Goal: Task Accomplishment & Management: Manage account settings

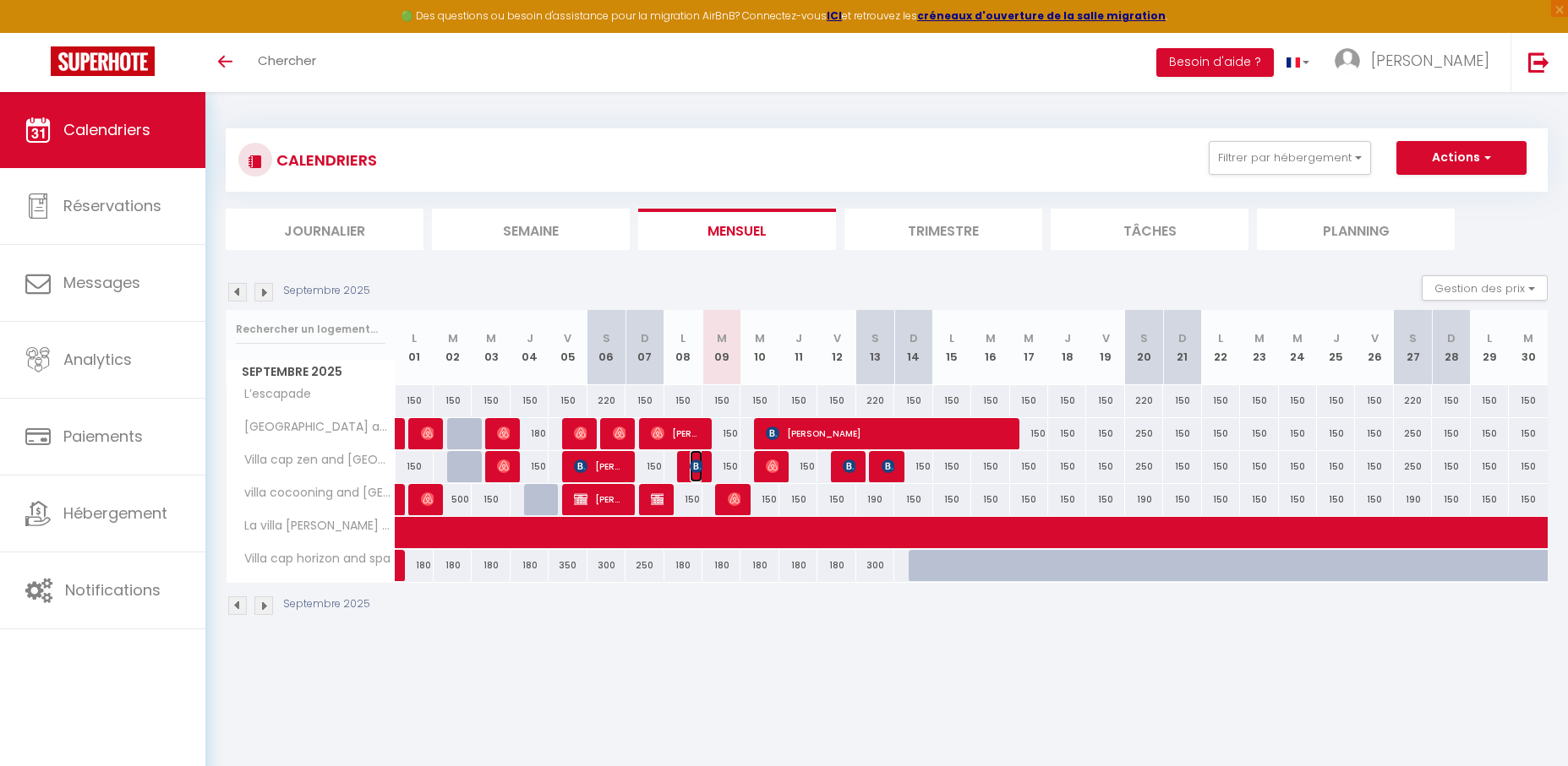
click at [699, 459] on img at bounding box center [696, 466] width 13 height 13
select select "OK"
select select "KO"
select select "0"
select select "1"
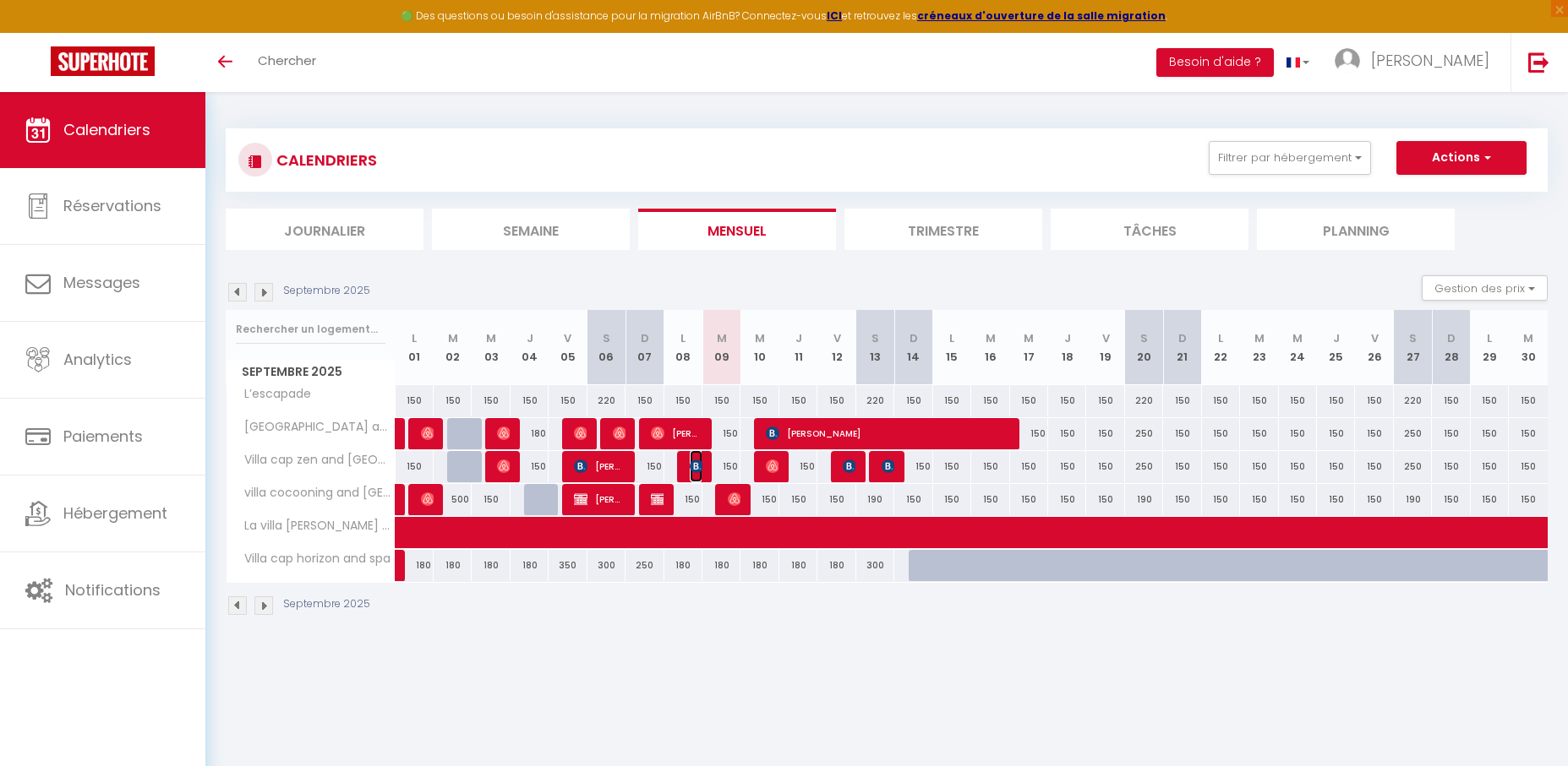
select select "1"
select select
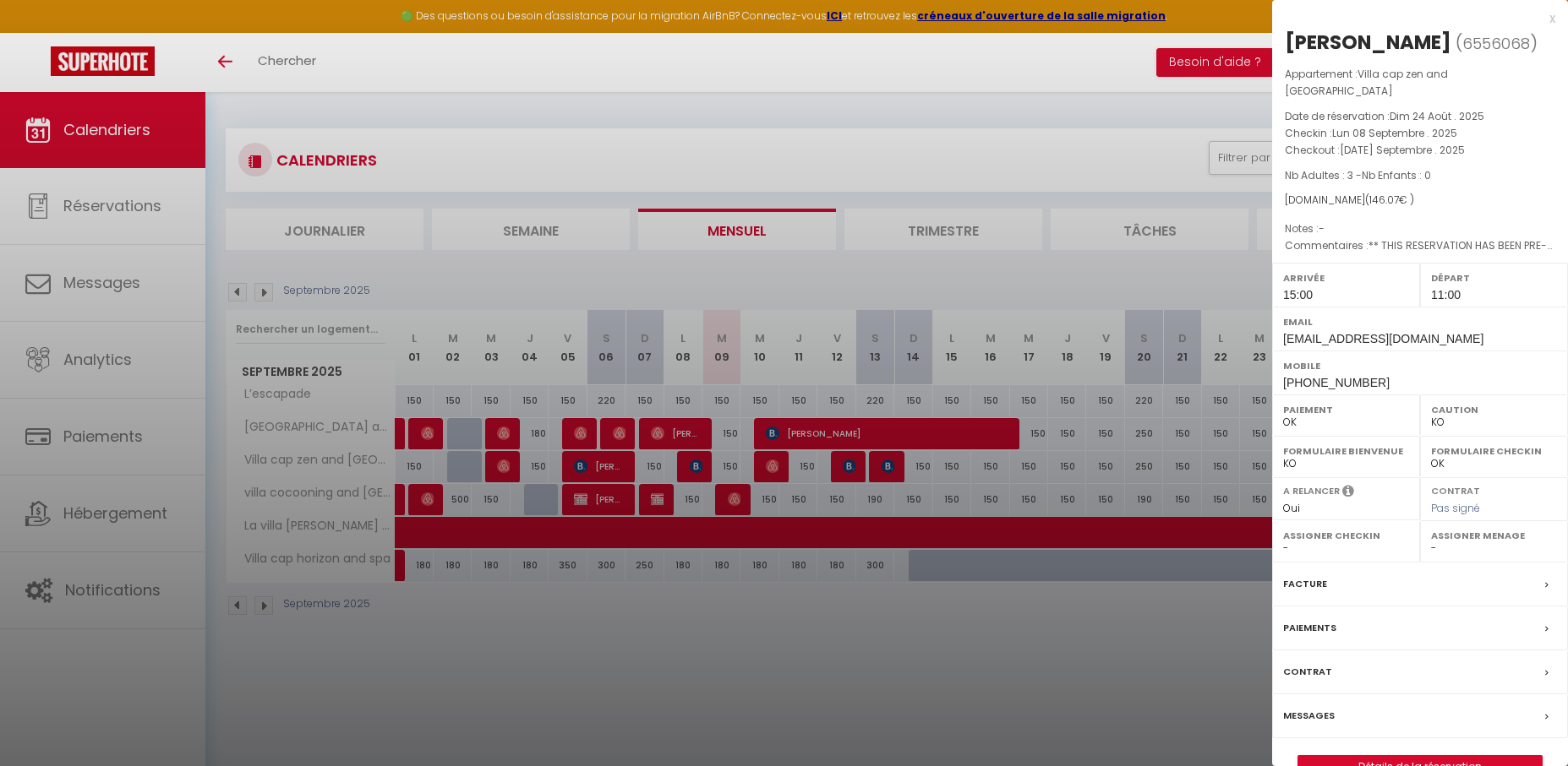
click at [1551, 15] on div "x" at bounding box center [1414, 18] width 283 height 20
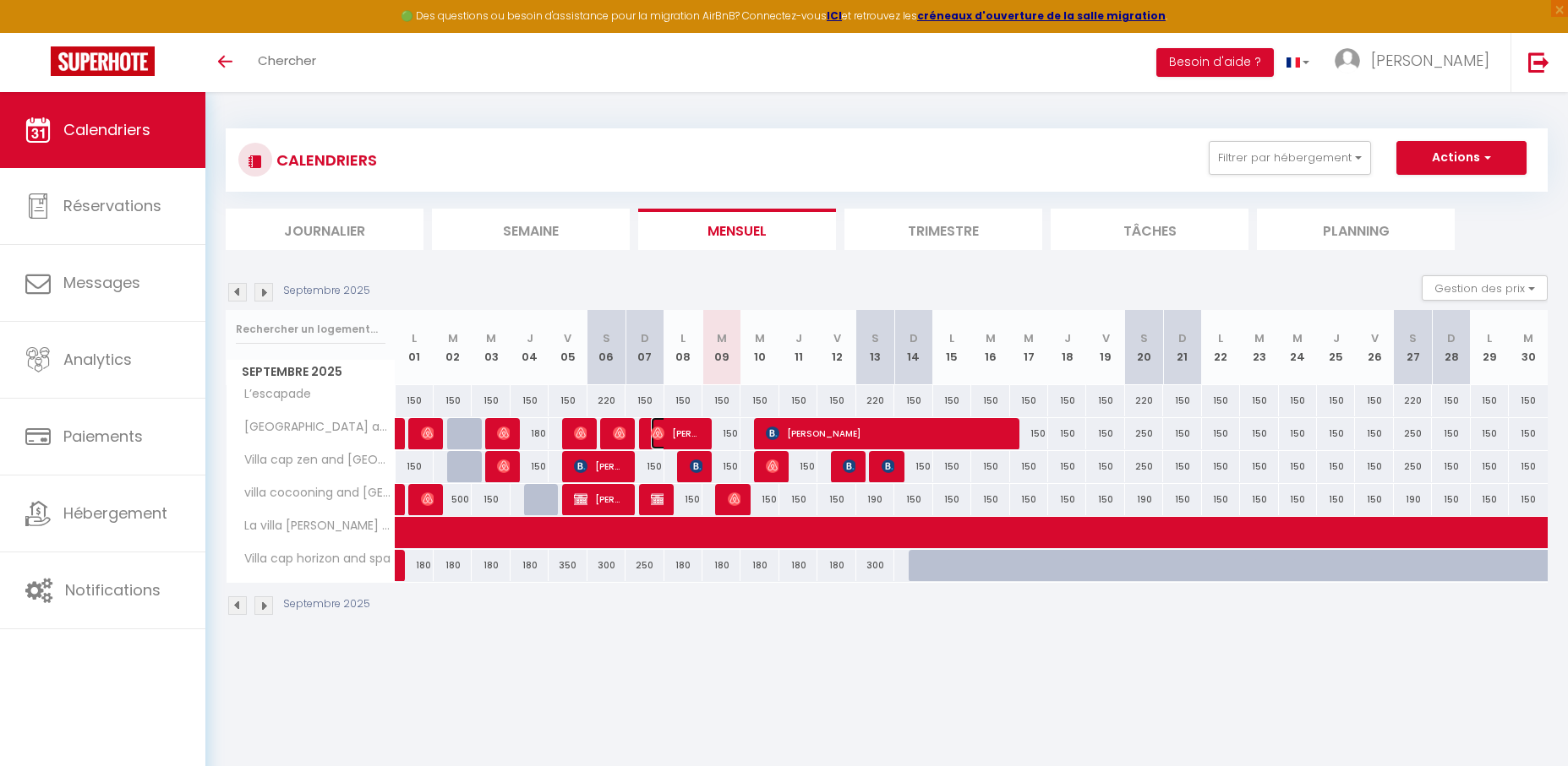
click at [682, 427] on span "[PERSON_NAME]" at bounding box center [675, 434] width 50 height 32
select select "OK"
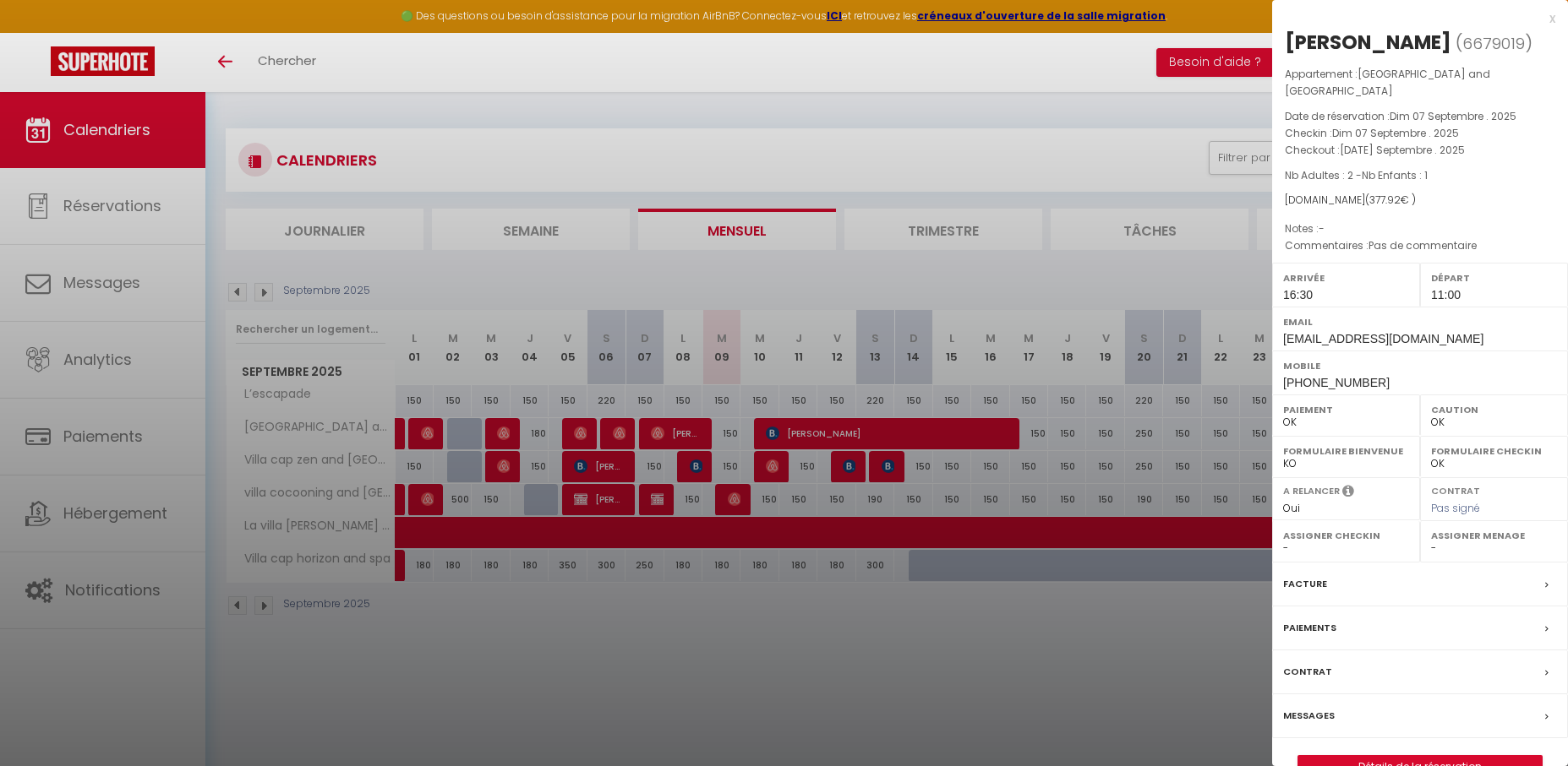
click at [1546, 14] on div "x" at bounding box center [1414, 18] width 283 height 20
